Goal: Register for event/course

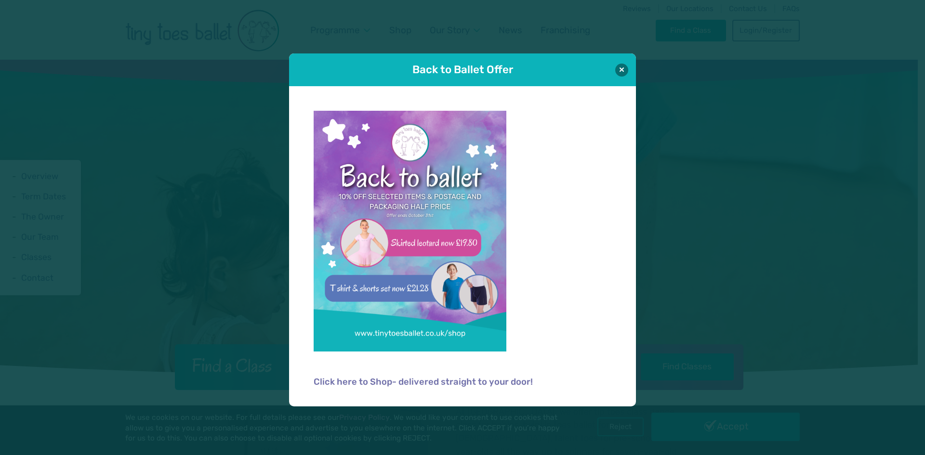
click at [634, 69] on div "Back to Ballet Offer" at bounding box center [462, 69] width 347 height 33
click at [628, 67] on div "Back to Ballet Offer" at bounding box center [462, 69] width 347 height 33
click at [625, 70] on button at bounding box center [621, 69] width 13 height 13
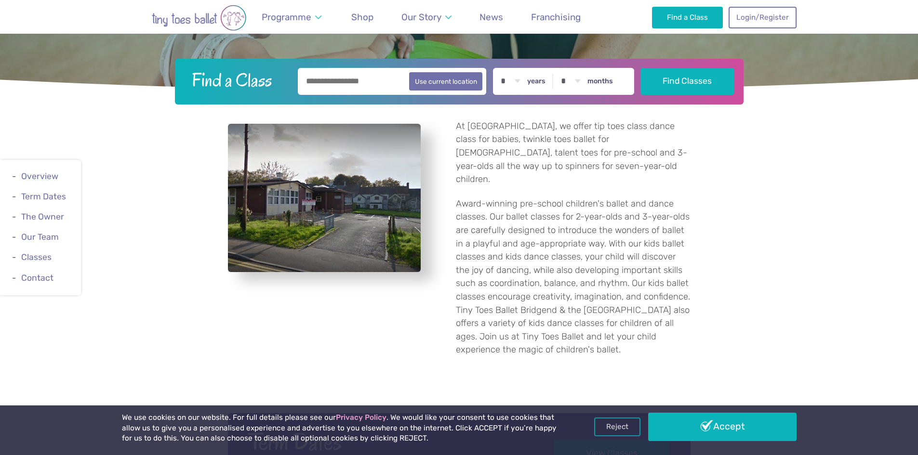
scroll to position [434, 0]
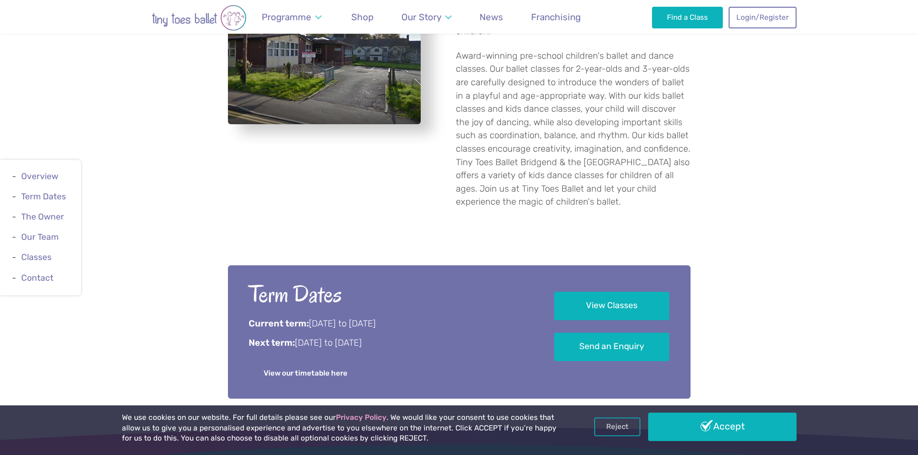
click at [335, 363] on link "View our timetable here" at bounding box center [306, 373] width 114 height 21
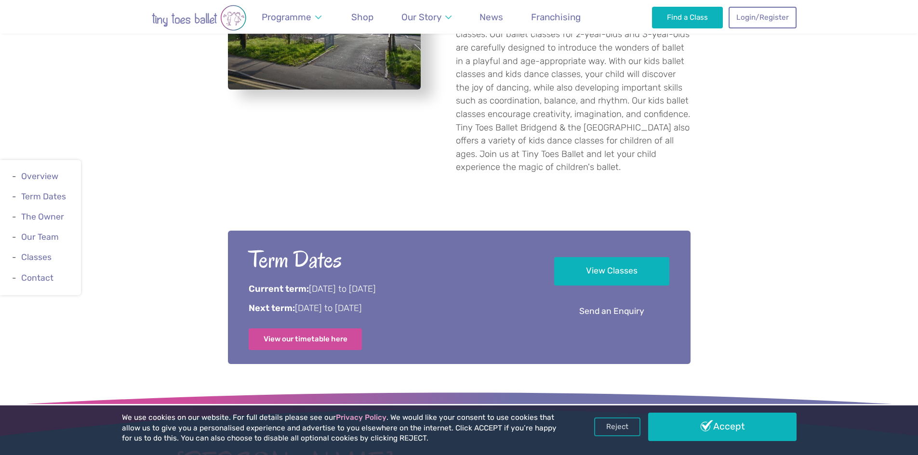
scroll to position [530, 0]
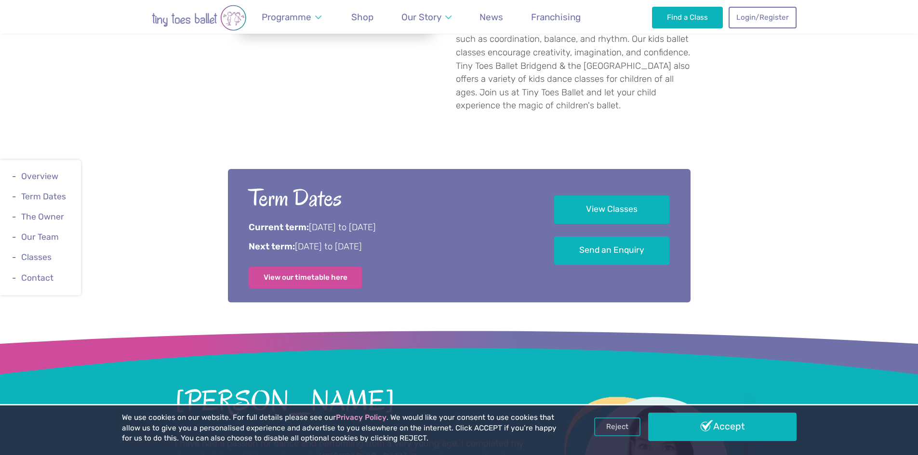
click at [278, 191] on h2 "Term Dates" at bounding box center [388, 198] width 279 height 30
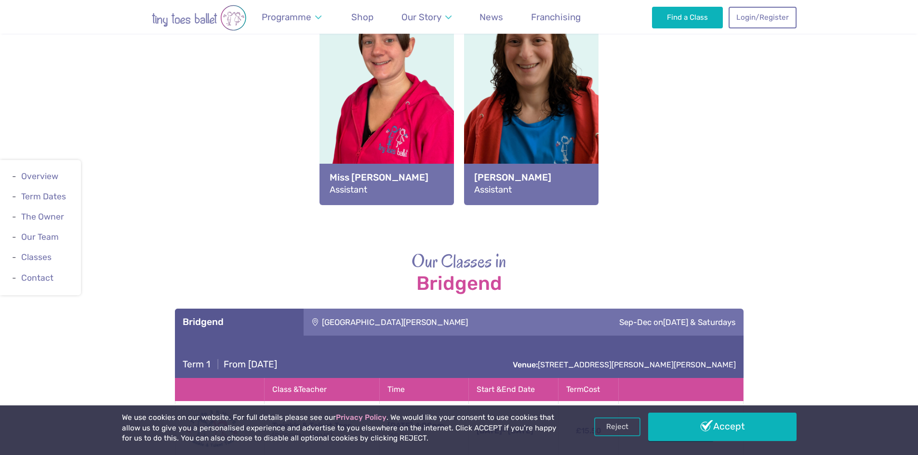
scroll to position [1446, 0]
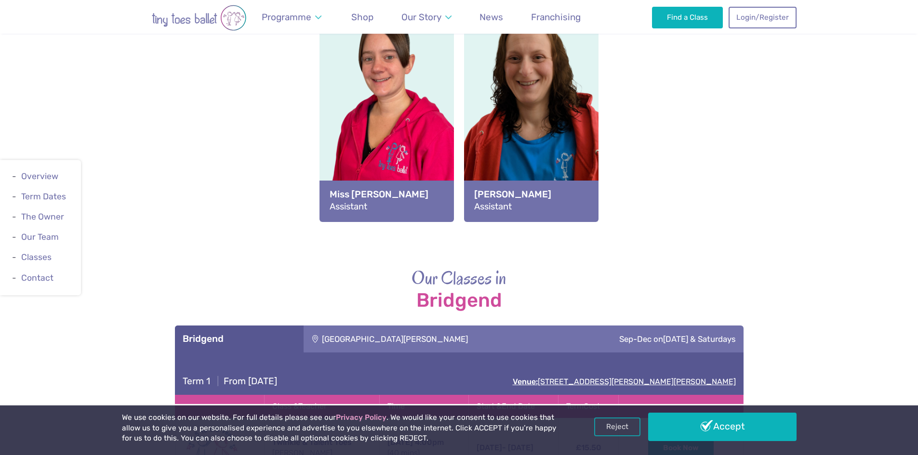
click at [529, 377] on link "Venue: [GEOGRAPHIC_DATA][PERSON_NAME], [PERSON_NAME][STREET_ADDRESS]" at bounding box center [624, 381] width 223 height 9
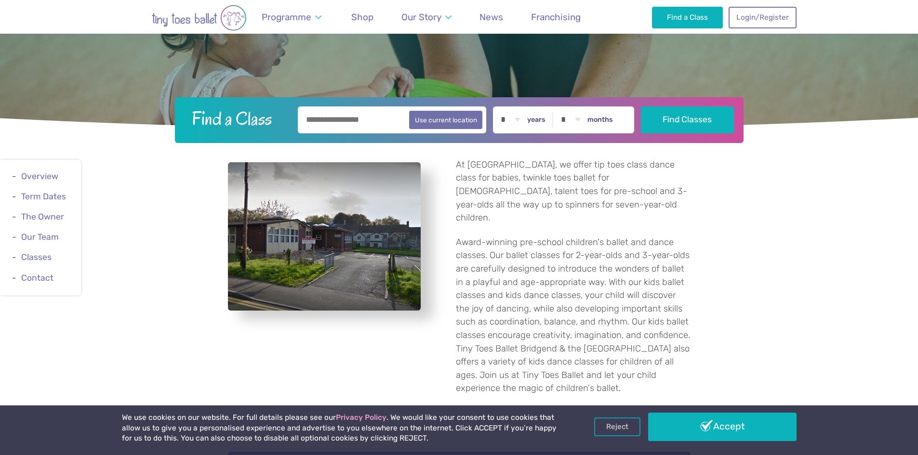
scroll to position [145, 0]
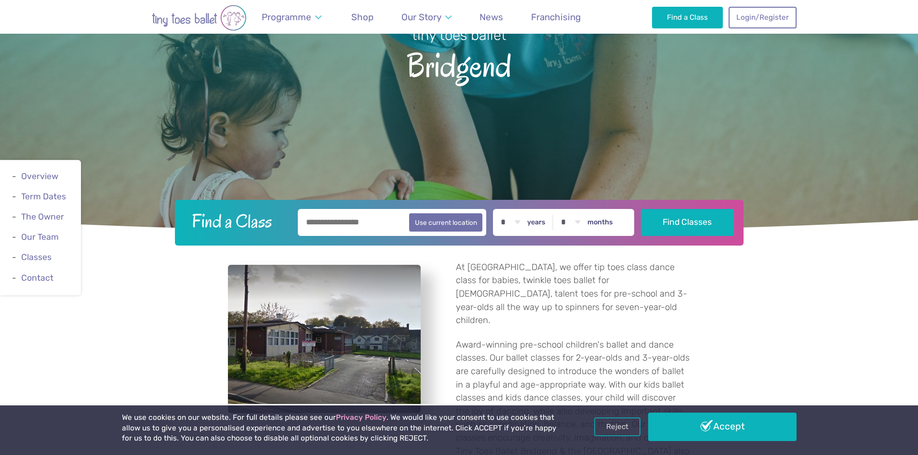
click at [387, 223] on input "text" at bounding box center [392, 222] width 189 height 27
type input "*********"
click at [641, 209] on button "Find Classes" at bounding box center [687, 222] width 93 height 27
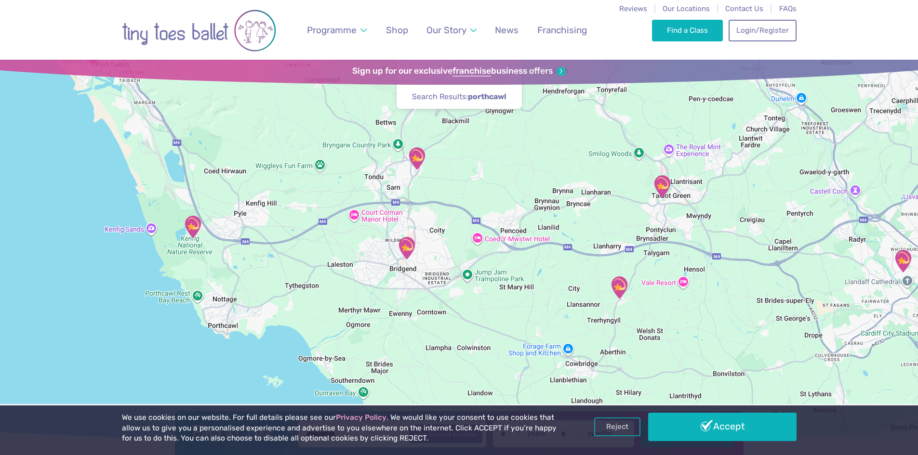
click at [200, 222] on img "Kenfig National Nature Reserve" at bounding box center [193, 227] width 24 height 24
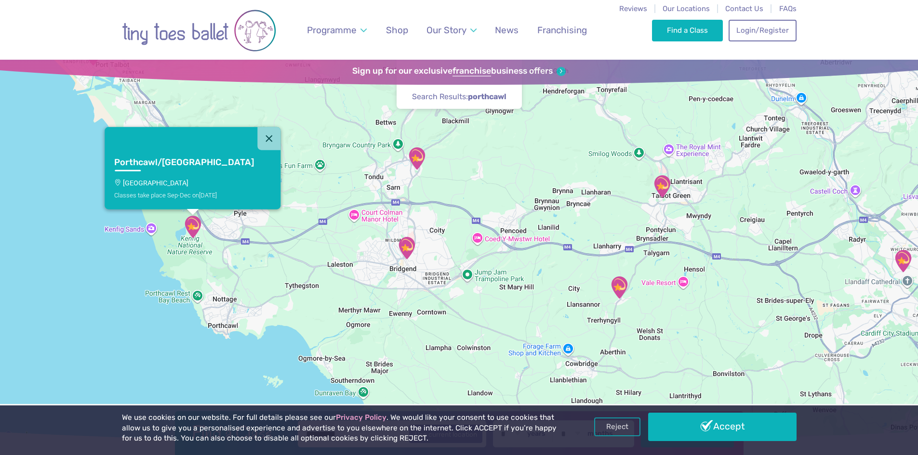
click at [179, 179] on p "[GEOGRAPHIC_DATA]" at bounding box center [192, 183] width 157 height 8
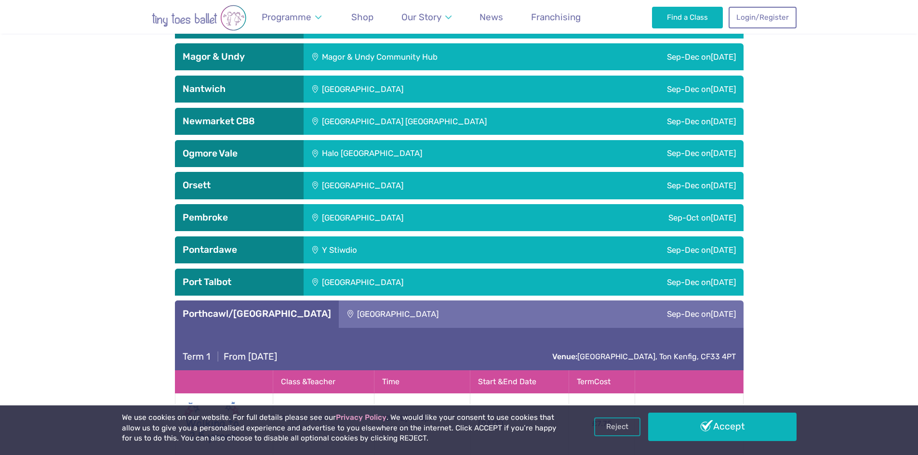
scroll to position [2425, 0]
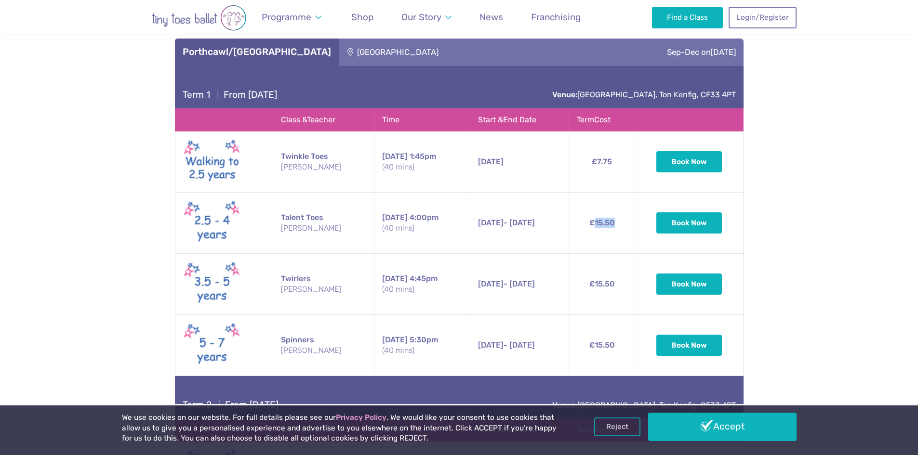
drag, startPoint x: 620, startPoint y: 224, endPoint x: 598, endPoint y: 223, distance: 22.2
click at [598, 223] on td "£15.50" at bounding box center [602, 223] width 66 height 61
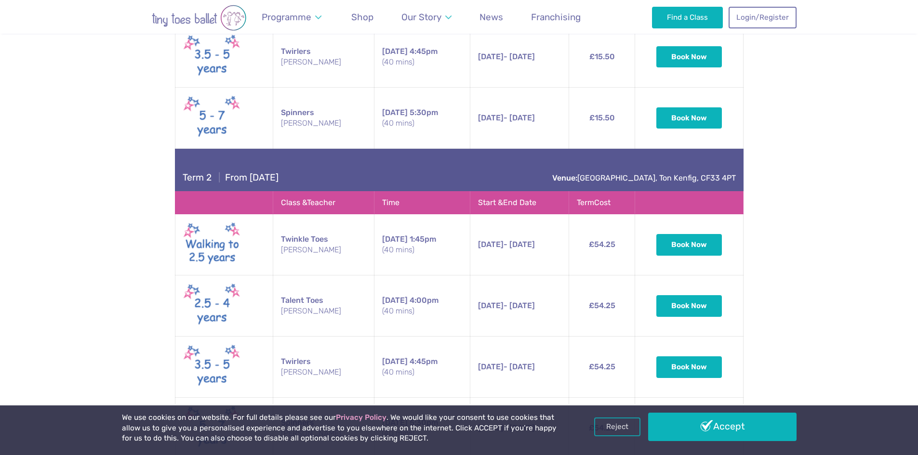
scroll to position [2666, 0]
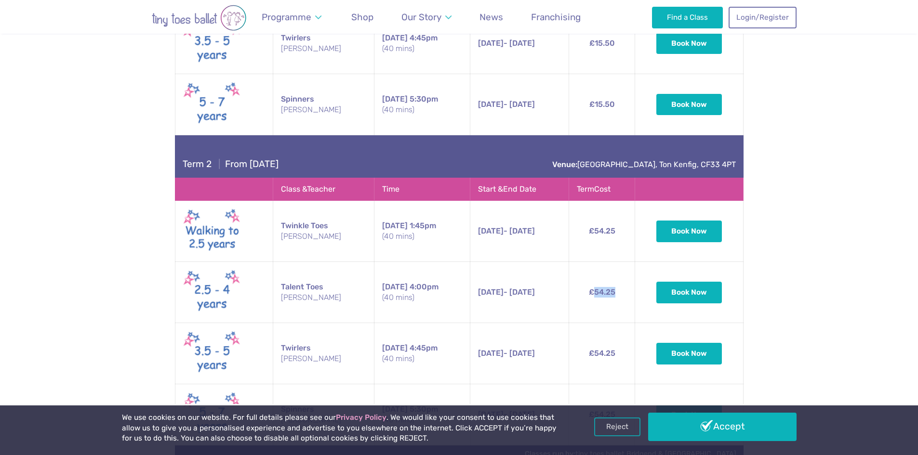
drag, startPoint x: 598, startPoint y: 294, endPoint x: 621, endPoint y: 293, distance: 23.1
click at [621, 293] on td "£54.25" at bounding box center [602, 292] width 66 height 61
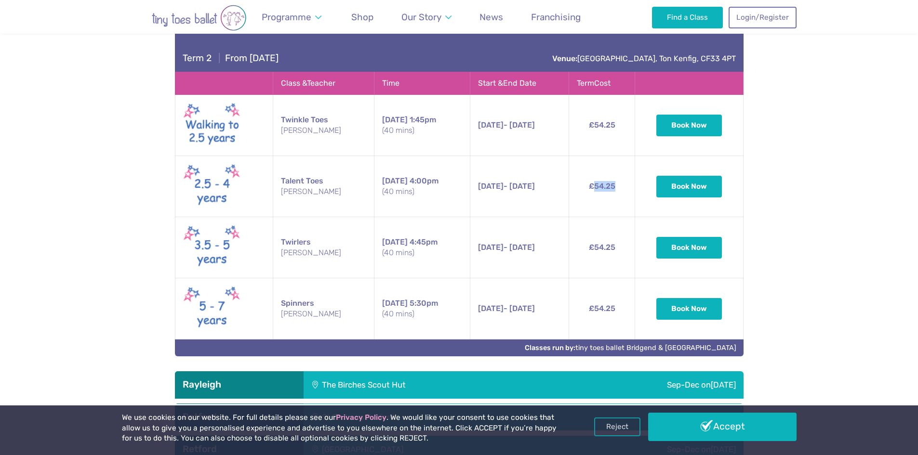
scroll to position [2820, 0]
